Goal: Transaction & Acquisition: Purchase product/service

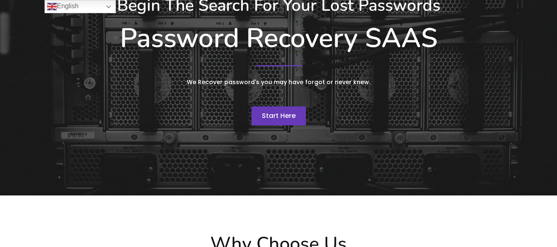
scroll to position [124, 0]
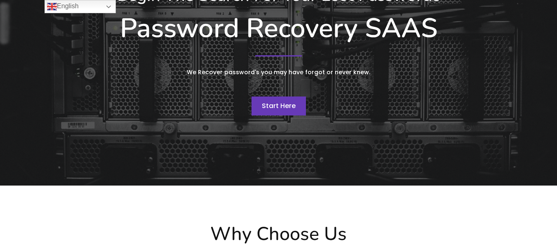
click at [277, 109] on span "Start Here" at bounding box center [279, 105] width 34 height 9
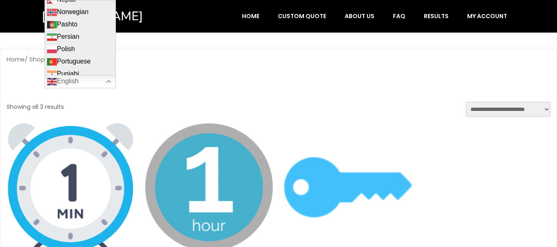
scroll to position [908, 0]
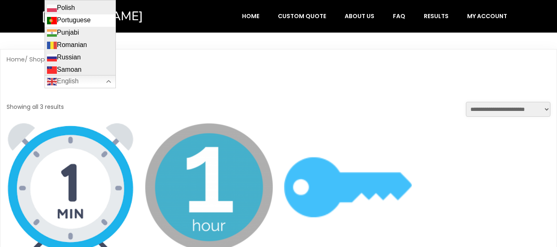
click at [83, 14] on link "Portuguese" at bounding box center [80, 20] width 71 height 12
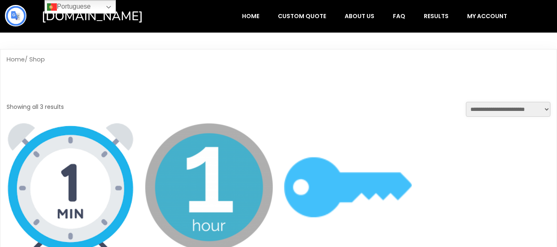
scroll to position [0, 0]
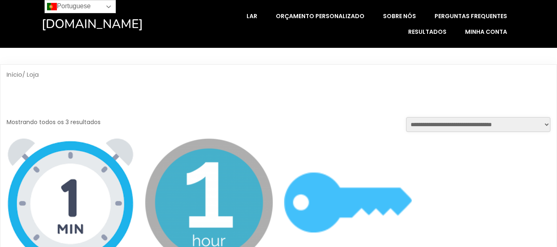
click at [111, 7] on link "Portuguese" at bounding box center [80, 6] width 71 height 13
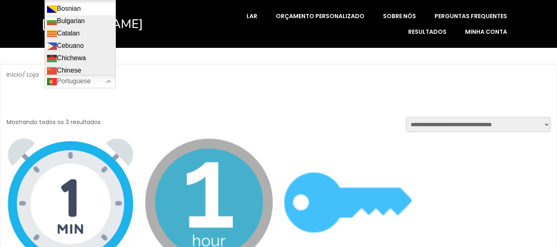
scroll to position [124, 0]
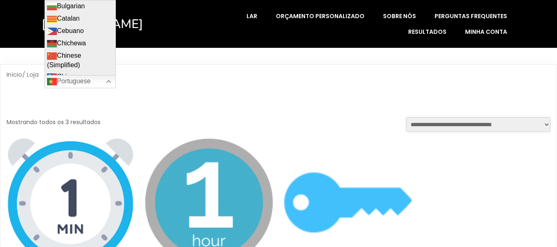
click at [186, 104] on h1 "Comprar" at bounding box center [279, 101] width 544 height 32
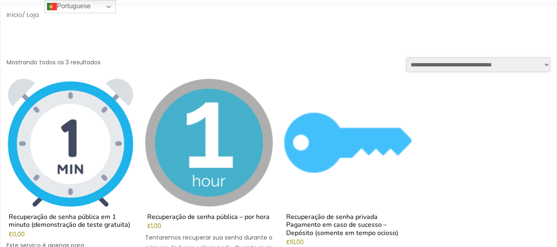
scroll to position [0, 0]
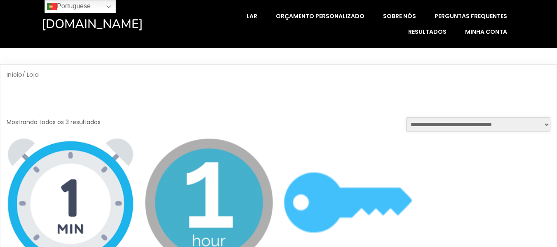
click at [93, 22] on font "[DOMAIN_NAME]" at bounding box center [92, 24] width 101 height 17
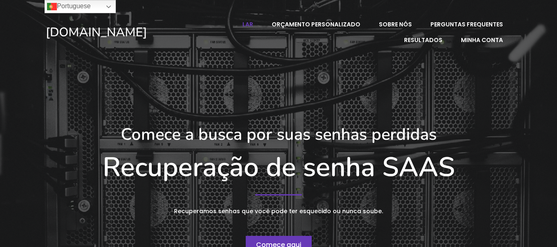
click at [253, 26] on font "Lar" at bounding box center [248, 24] width 11 height 8
